Goal: Transaction & Acquisition: Purchase product/service

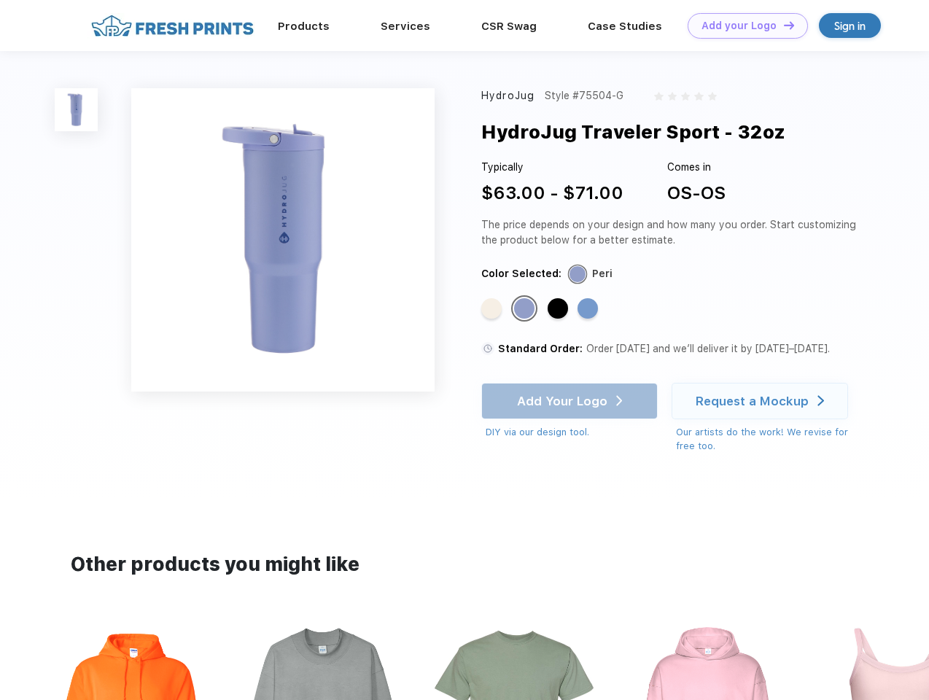
click at [742, 26] on link "Add your Logo Design Tool" at bounding box center [748, 26] width 120 height 26
click at [0, 0] on div "Design Tool" at bounding box center [0, 0] width 0 height 0
click at [782, 25] on link "Add your Logo Design Tool" at bounding box center [748, 26] width 120 height 26
click at [77, 109] on img at bounding box center [76, 109] width 43 height 43
click at [493, 309] on div "Standard Color" at bounding box center [491, 308] width 20 height 20
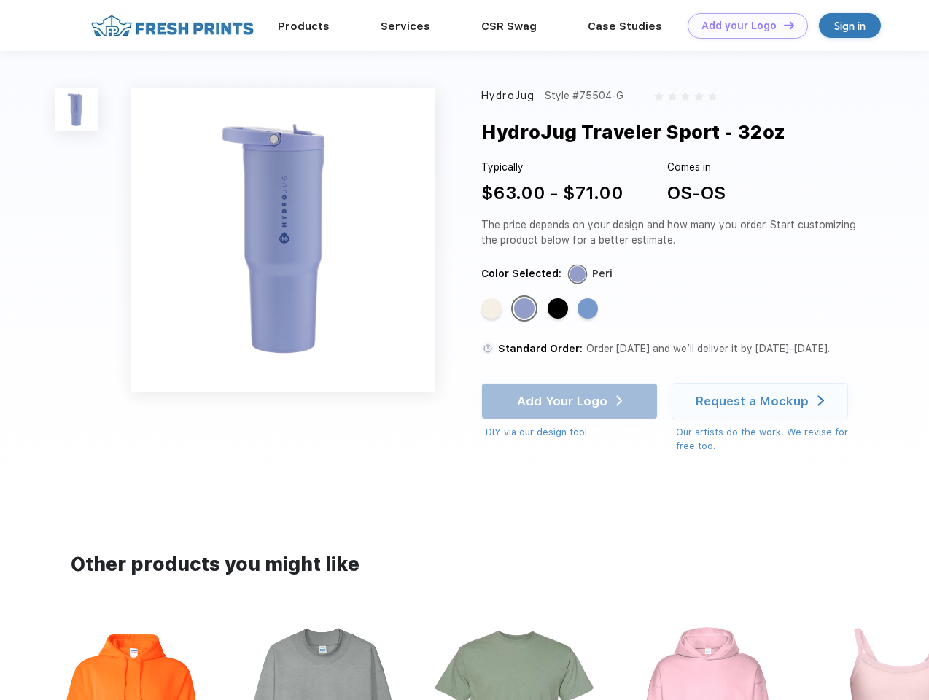
click at [526, 309] on div "Standard Color" at bounding box center [524, 308] width 20 height 20
click at [559, 309] on div "Standard Color" at bounding box center [558, 308] width 20 height 20
click at [589, 309] on div "Standard Color" at bounding box center [588, 308] width 20 height 20
click at [571, 401] on div "Add Your Logo DIY via our design tool. Ah shoot! This product isn't up in our d…" at bounding box center [569, 411] width 176 height 57
click at [762, 401] on div "Request a Mockup" at bounding box center [752, 401] width 113 height 15
